Goal: Task Accomplishment & Management: Use online tool/utility

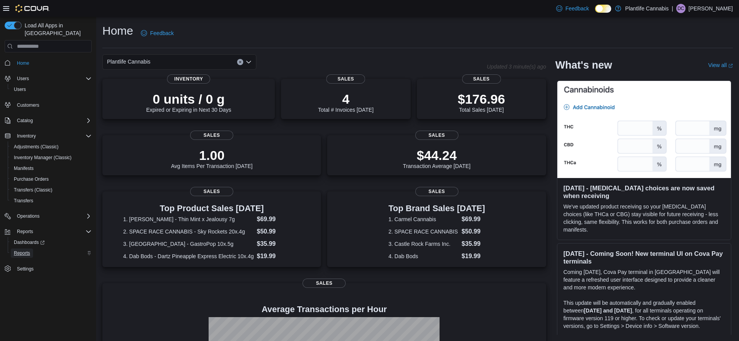
click at [29, 250] on span "Reports" at bounding box center [22, 253] width 16 height 6
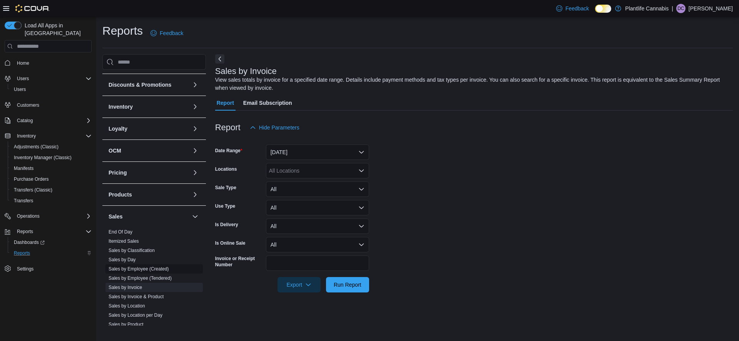
scroll to position [48, 0]
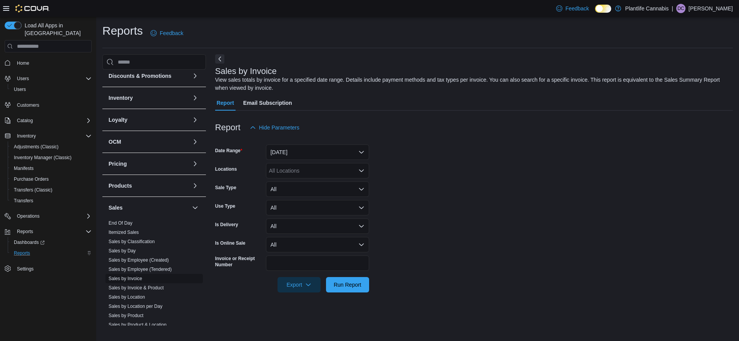
click at [142, 276] on link "Sales by Invoice" at bounding box center [125, 278] width 33 height 5
click at [297, 148] on button "[DATE]" at bounding box center [317, 151] width 103 height 15
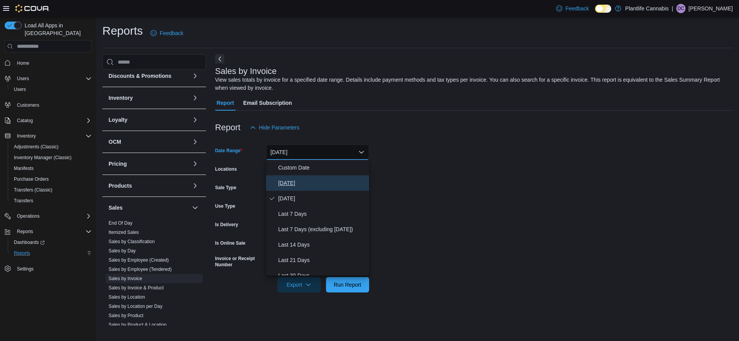
click at [294, 182] on span "[DATE]" at bounding box center [322, 182] width 88 height 9
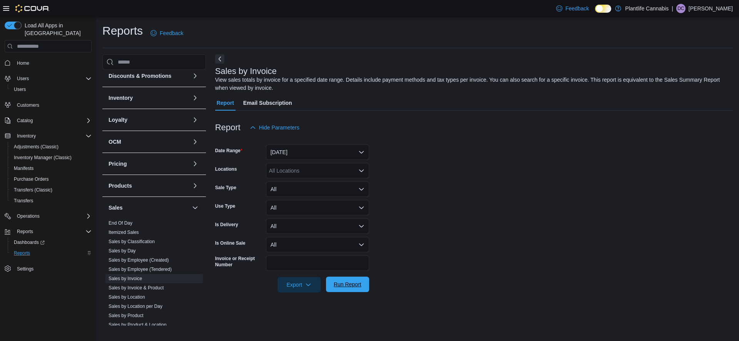
click at [343, 288] on span "Run Report" at bounding box center [348, 283] width 34 height 15
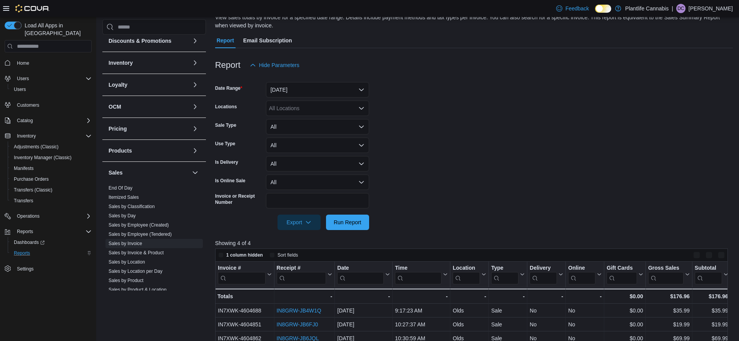
scroll to position [249, 0]
